Goal: Transaction & Acquisition: Purchase product/service

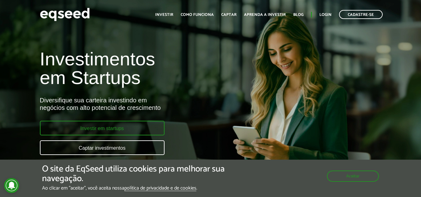
click at [136, 126] on link "Investir em startups" at bounding box center [102, 128] width 125 height 15
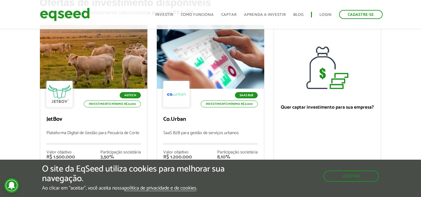
scroll to position [60, 0]
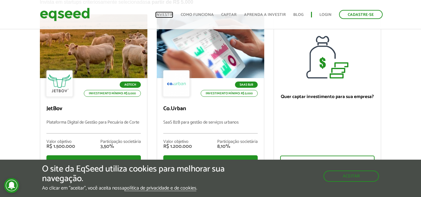
click at [169, 13] on link "Investir" at bounding box center [164, 15] width 18 height 4
